Goal: Task Accomplishment & Management: Manage account settings

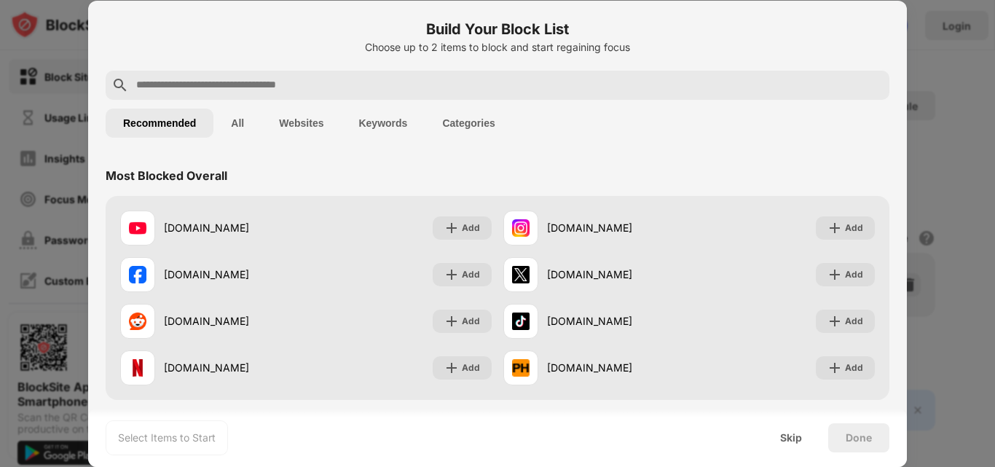
click at [944, 29] on div at bounding box center [497, 233] width 995 height 467
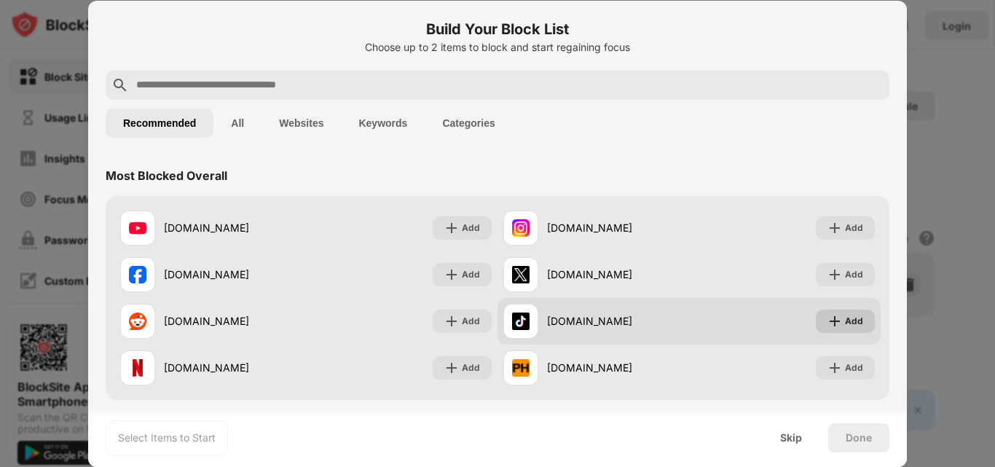
click at [847, 317] on div "Add" at bounding box center [854, 321] width 18 height 15
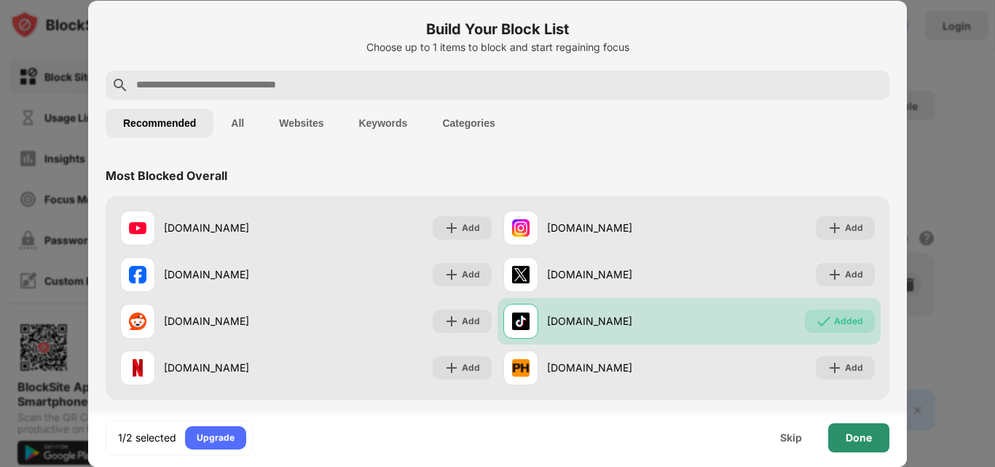
click at [879, 435] on div "Done" at bounding box center [858, 437] width 61 height 29
click at [879, 435] on body "Block Sites Usage Limit Insights Focus Mode Password Protection Custom Block Pa…" at bounding box center [497, 233] width 995 height 467
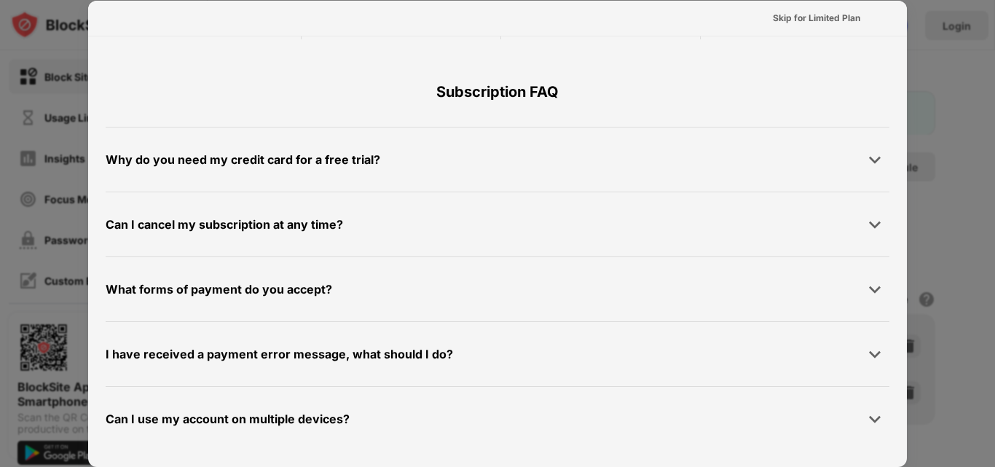
scroll to position [710, 0]
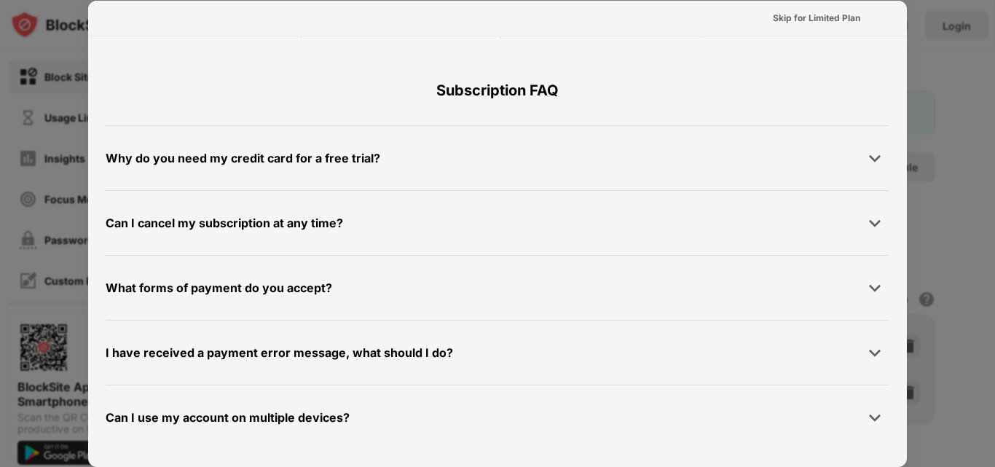
click at [952, 237] on div at bounding box center [497, 233] width 995 height 467
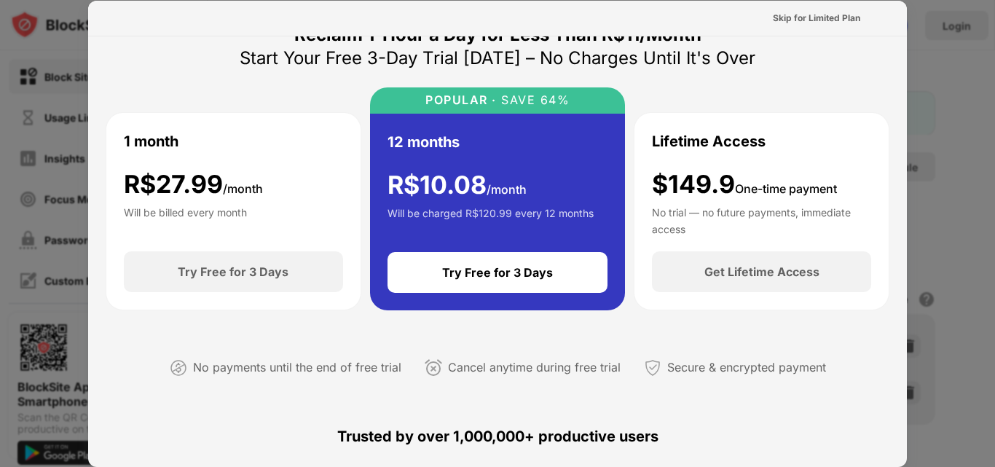
scroll to position [0, 0]
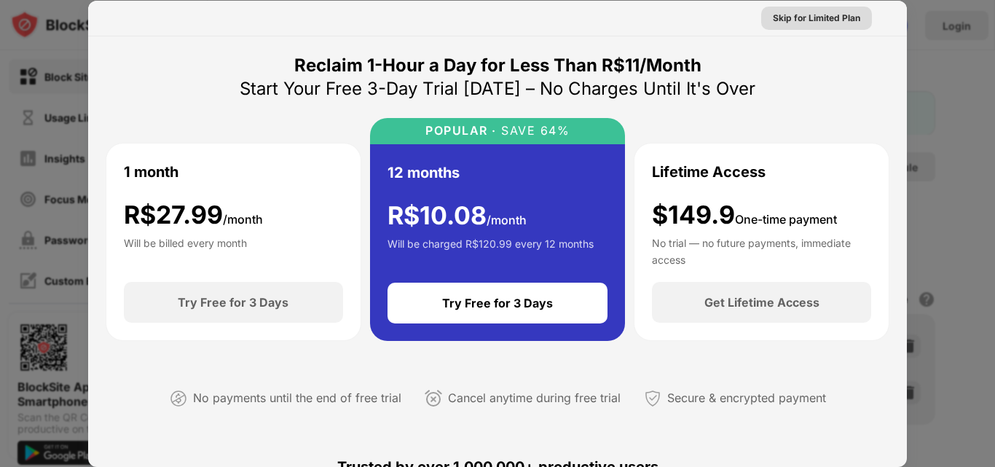
click at [850, 25] on div "Skip for Limited Plan" at bounding box center [816, 18] width 111 height 23
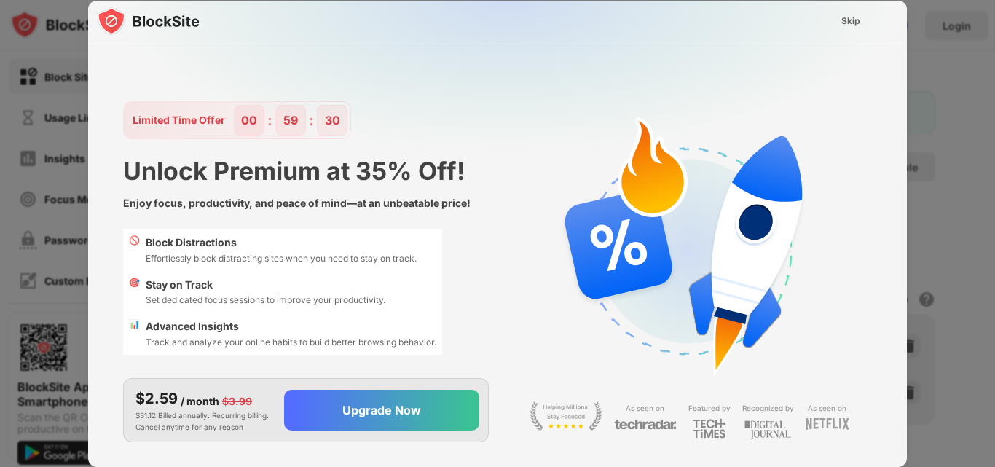
click at [847, 25] on div "Skip" at bounding box center [850, 21] width 19 height 15
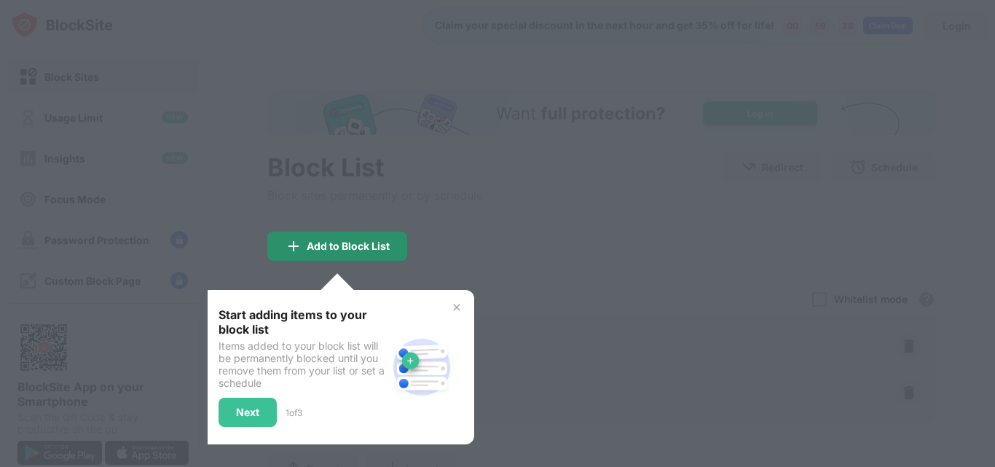
click at [370, 246] on div "Add to Block List" at bounding box center [348, 246] width 83 height 12
click at [370, 246] on body "Block Sites Usage Limit Insights Focus Mode Password Protection Custom Block Pa…" at bounding box center [497, 233] width 995 height 467
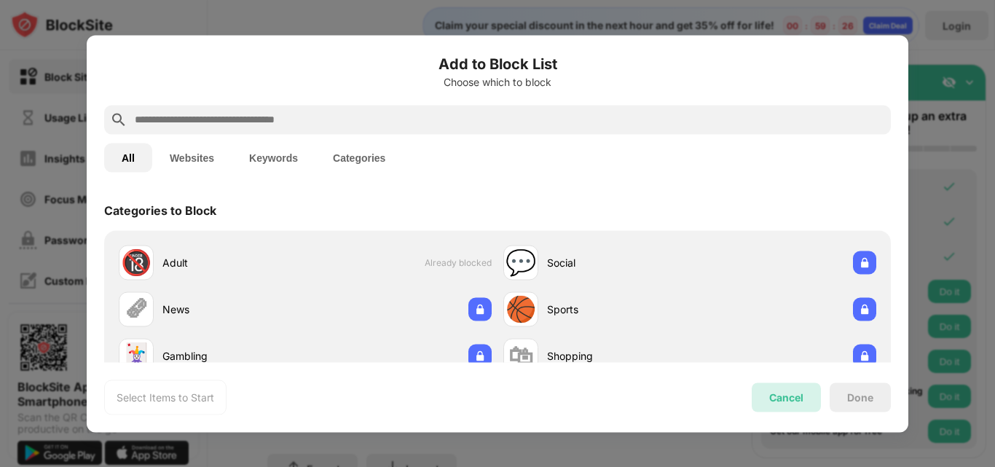
click at [784, 401] on div "Cancel" at bounding box center [786, 397] width 34 height 12
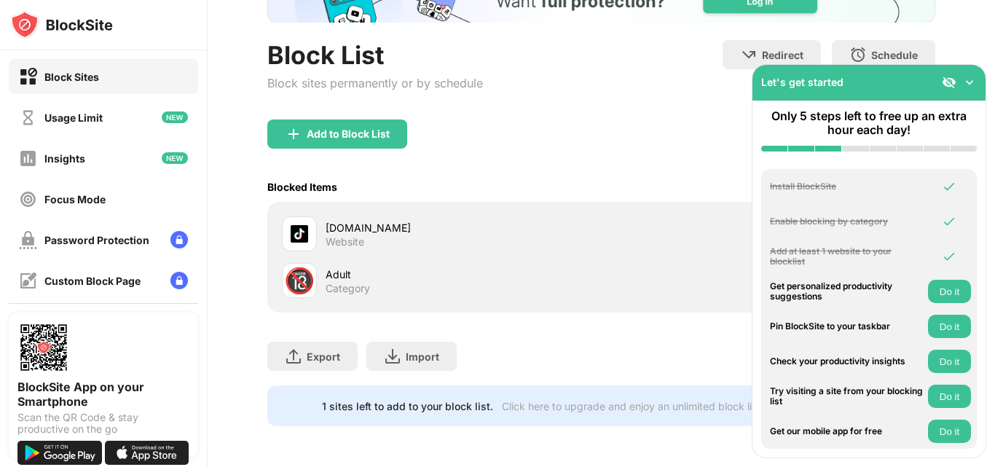
scroll to position [123, 0]
click at [964, 88] on img at bounding box center [969, 82] width 15 height 15
click at [964, 88] on div "Block List Block sites permanently or by schedule Redirect Choose a site to be …" at bounding box center [601, 202] width 787 height 529
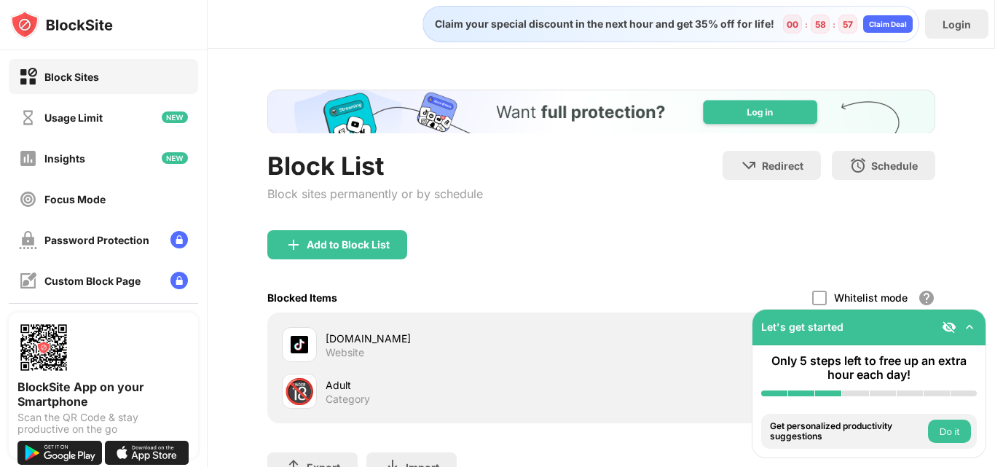
scroll to position [0, 0]
